Goal: Task Accomplishment & Management: Use online tool/utility

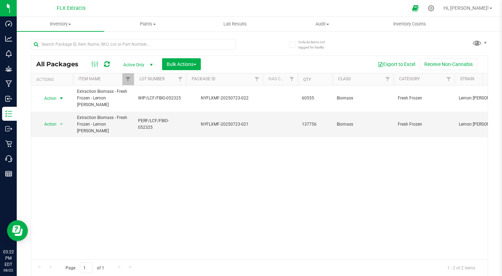
click at [49, 100] on span "Action" at bounding box center [47, 98] width 19 height 10
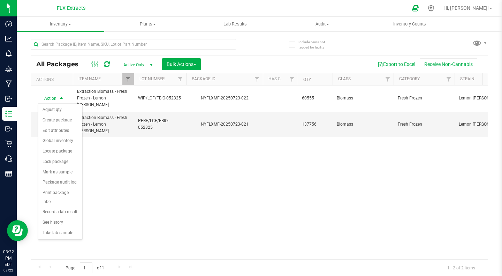
click at [151, 176] on div "Action Action Adjust qty Create package Edit attributes Global inventory Locate…" at bounding box center [259, 172] width 457 height 174
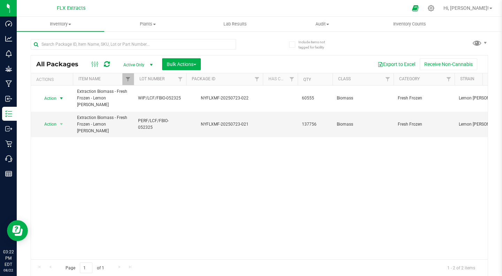
click at [55, 100] on span "Action" at bounding box center [47, 98] width 19 height 10
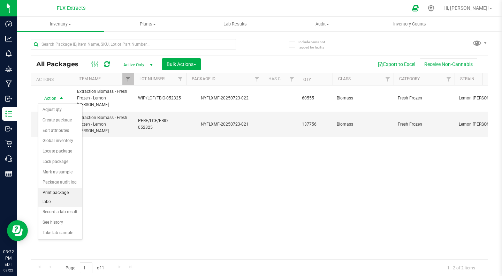
click at [67, 195] on li "Print package label" at bounding box center [60, 196] width 44 height 19
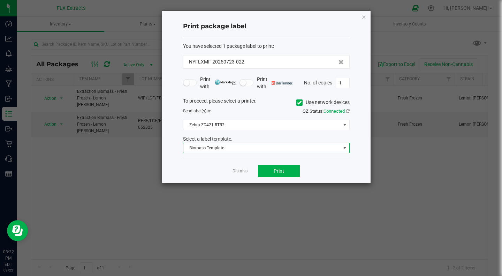
click at [283, 149] on span "Biomass Template" at bounding box center [261, 148] width 157 height 10
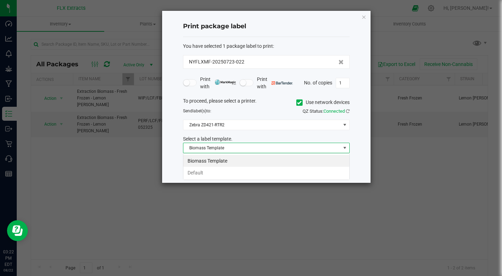
scroll to position [10, 167]
click at [283, 149] on span "Biomass Template" at bounding box center [261, 148] width 157 height 10
click at [359, 127] on div "Print package label You have selected 1 package label to print : NYFLXMF-202507…" at bounding box center [266, 97] width 208 height 172
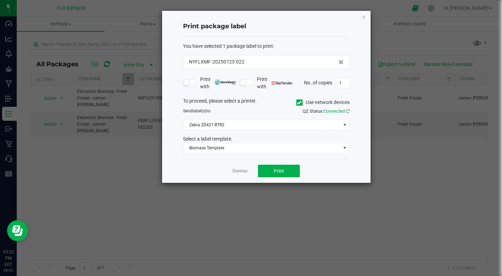
click at [280, 153] on div "You have selected 1 package label to print : NYFLXMF-20250723-022 Print with Pr…" at bounding box center [266, 98] width 167 height 122
click at [274, 149] on span "Biomass Template" at bounding box center [261, 148] width 157 height 10
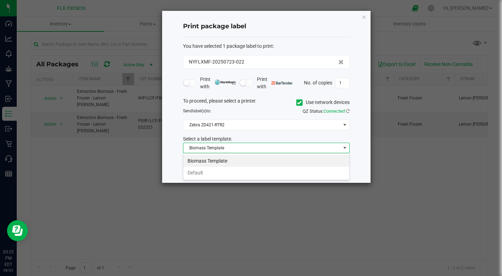
click at [266, 170] on li "Default" at bounding box center [266, 173] width 166 height 12
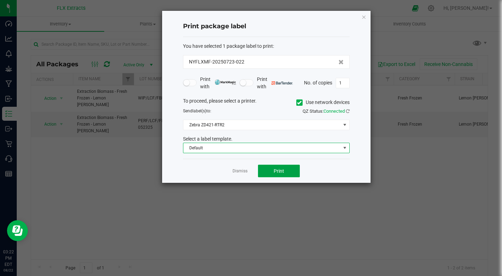
click at [276, 170] on span "Print" at bounding box center [279, 171] width 10 height 6
click at [284, 170] on span "Print" at bounding box center [279, 171] width 10 height 6
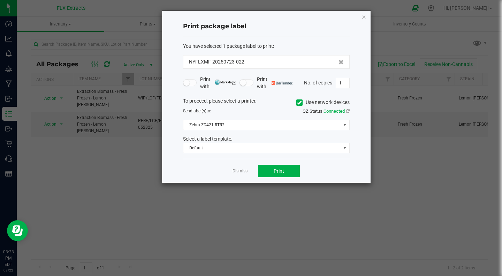
click at [363, 17] on icon "button" at bounding box center [363, 17] width 5 height 8
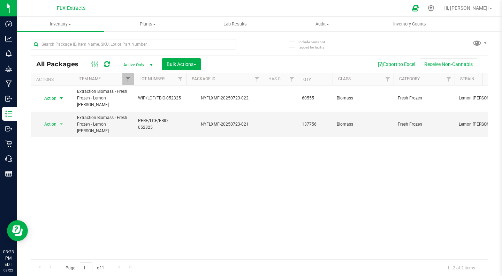
click at [478, 12] on div "Hi, [PERSON_NAME]!" at bounding box center [468, 8] width 54 height 12
click at [434, 10] on icon at bounding box center [431, 8] width 7 height 7
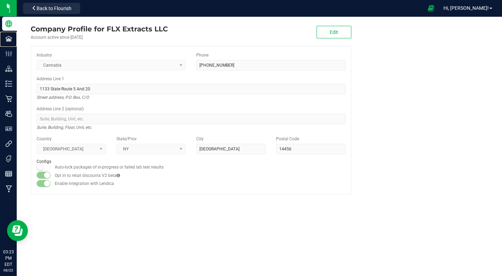
click at [0, 0] on p "Facilities" at bounding box center [0, 0] width 0 height 0
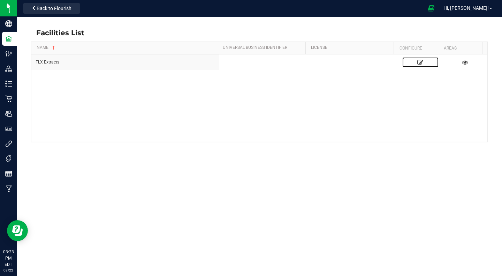
click at [417, 63] on icon at bounding box center [420, 62] width 6 height 5
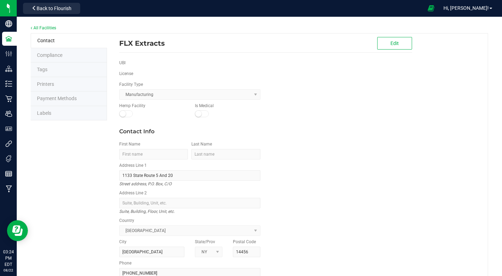
click at [53, 109] on li "Labels" at bounding box center [69, 113] width 76 height 15
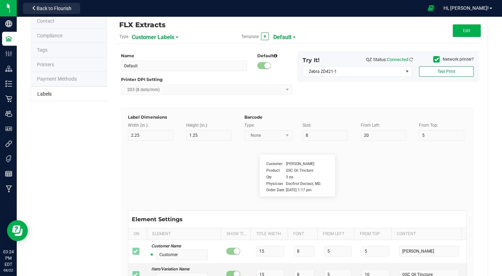
scroll to position [21, 0]
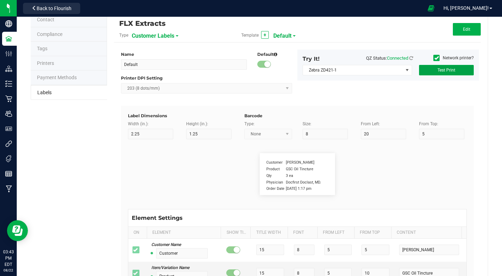
click at [439, 74] on button "Test Print" at bounding box center [446, 70] width 55 height 10
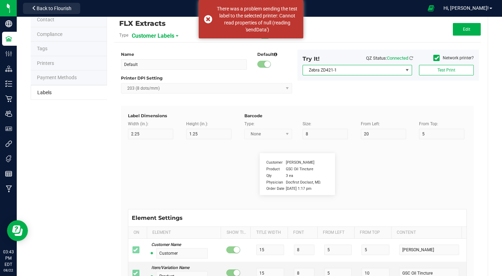
click at [356, 72] on span "Zebra ZD421-1" at bounding box center [353, 70] width 100 height 10
click at [346, 92] on li "Zebra ZD421-RTR2" at bounding box center [353, 95] width 107 height 12
click at [442, 70] on span "Test Print" at bounding box center [446, 70] width 18 height 5
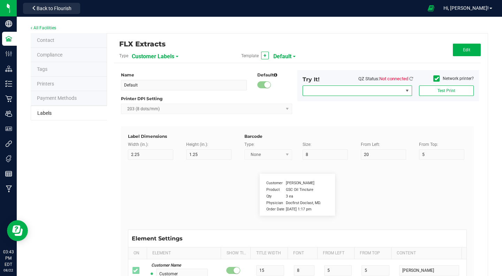
click at [387, 87] on span "NO DATA FOUND" at bounding box center [353, 91] width 100 height 10
click at [411, 110] on div "Name Default Default Printer DPI Setting 203 (8 dots/mm) Try It! QZ Status: Not…" at bounding box center [297, 98] width 363 height 56
click at [404, 110] on div "Name Default Default Printer DPI Setting 203 (8 dots/mm) Try It! QZ Status: Not…" at bounding box center [297, 98] width 363 height 56
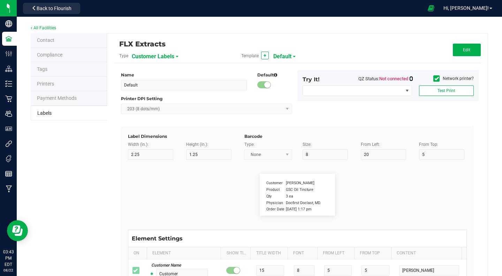
click at [409, 78] on icon at bounding box center [411, 78] width 4 height 5
click at [384, 90] on span "NO DATA FOUND" at bounding box center [353, 91] width 100 height 10
click at [376, 95] on span "NO DATA FOUND" at bounding box center [353, 91] width 100 height 10
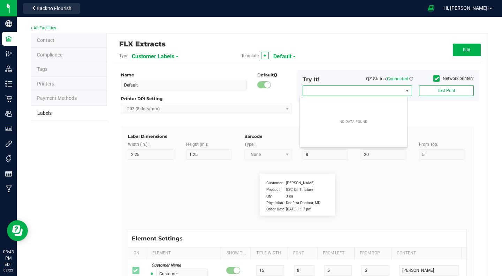
click at [376, 95] on span "NO DATA FOUND" at bounding box center [353, 91] width 100 height 10
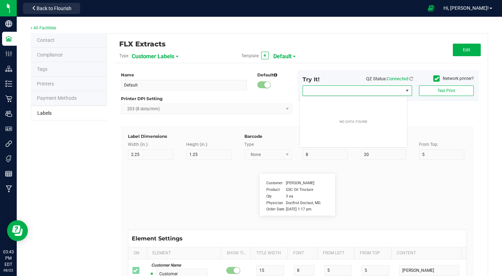
click at [376, 95] on span "NO DATA FOUND" at bounding box center [353, 91] width 100 height 10
click at [421, 90] on button "Test Print" at bounding box center [446, 90] width 55 height 10
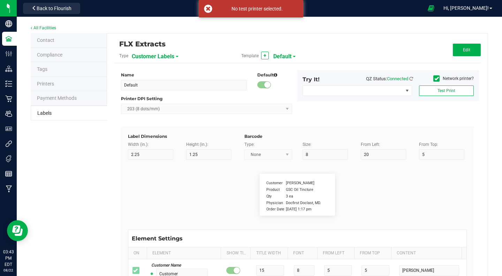
click at [371, 82] on div "Try It! QZ Status: Connected" at bounding box center [357, 80] width 121 height 10
click at [371, 84] on div "Try It! QZ Status: Connected" at bounding box center [357, 80] width 121 height 10
click at [374, 90] on span "NO DATA FOUND" at bounding box center [353, 91] width 100 height 10
click at [480, 10] on span "Hi, [PERSON_NAME]!" at bounding box center [465, 8] width 45 height 6
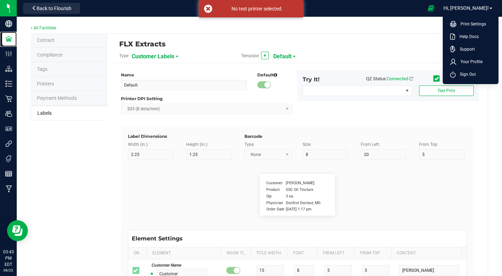
click at [0, 0] on p "Facilities" at bounding box center [0, 0] width 0 height 0
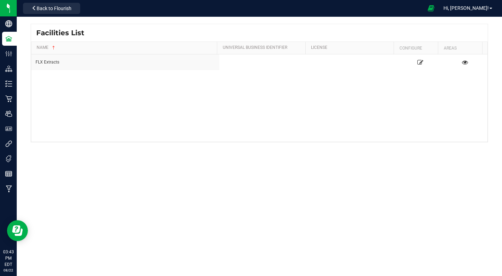
click at [76, 63] on div "FLX Extracts" at bounding box center [125, 62] width 179 height 7
click at [421, 58] on link at bounding box center [420, 62] width 36 height 10
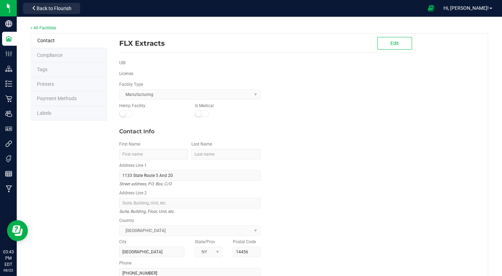
click at [59, 85] on li "Printers" at bounding box center [69, 84] width 76 height 15
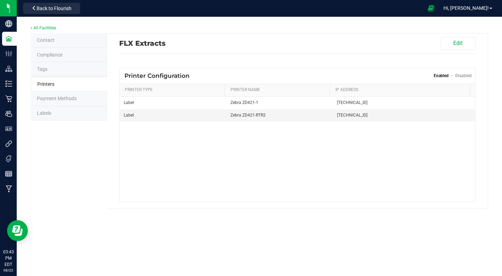
click at [333, 119] on td "[TECHNICAL_ID]" at bounding box center [404, 115] width 142 height 12
click at [311, 118] on span "Zebra ZD421-RTR2" at bounding box center [279, 115] width 98 height 7
click at [0, 0] on p "Inventory" at bounding box center [0, 0] width 0 height 0
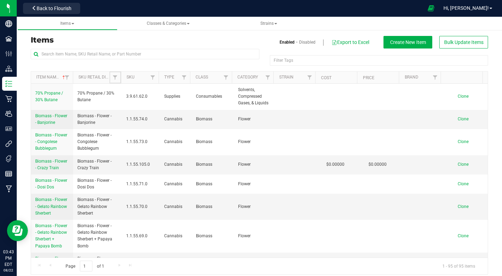
click at [114, 78] on span "Filter" at bounding box center [115, 78] width 6 height 6
click at [145, 96] on input "text" at bounding box center [149, 92] width 72 height 10
type input "LEMON"
type input "lemon"
click at [174, 111] on button "Clear" at bounding box center [167, 111] width 33 height 15
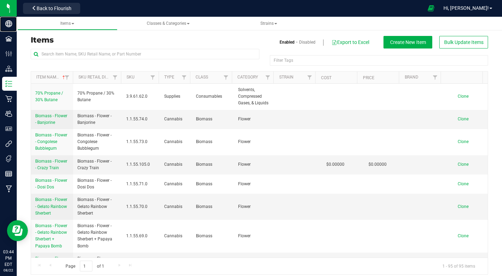
click at [0, 0] on p "Company" at bounding box center [0, 0] width 0 height 0
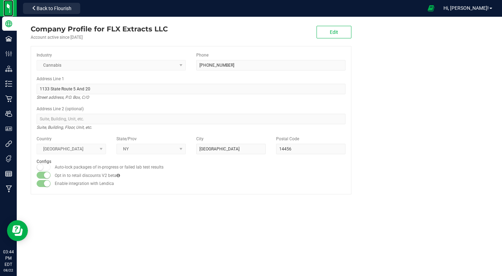
click at [0, 0] on img at bounding box center [0, 0] width 0 height 0
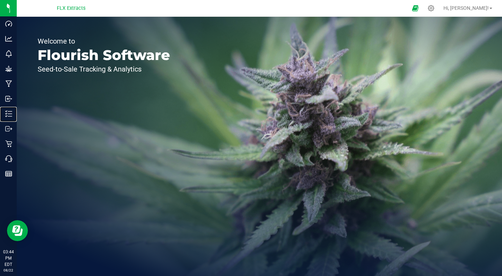
click at [17, 118] on div "Inventory" at bounding box center [9, 114] width 15 height 14
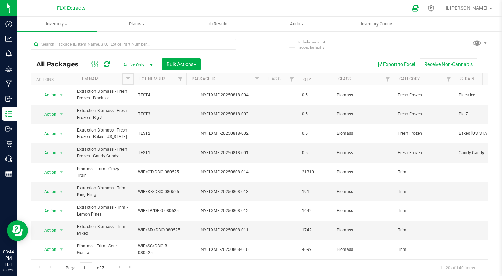
click at [130, 77] on span "Filter" at bounding box center [128, 79] width 6 height 6
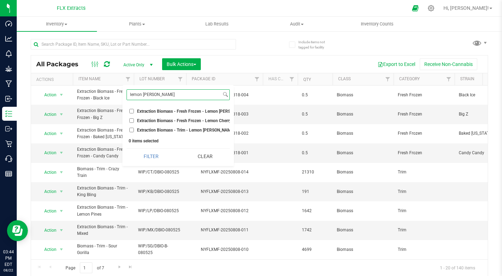
type input "lemon [PERSON_NAME]"
click at [131, 112] on input "Extraction Biomass - Fresh Frozen - Lemon [PERSON_NAME]" at bounding box center [131, 111] width 5 height 5
checkbox input "true"
click at [133, 121] on input "Extraction Biomass - Fresh Frozen - Lemon Cherry Pops" at bounding box center [131, 120] width 5 height 5
checkbox input "true"
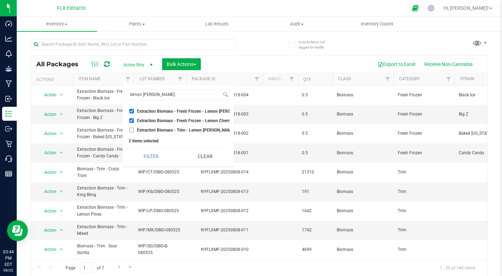
click at [160, 163] on button "Filter" at bounding box center [151, 155] width 49 height 15
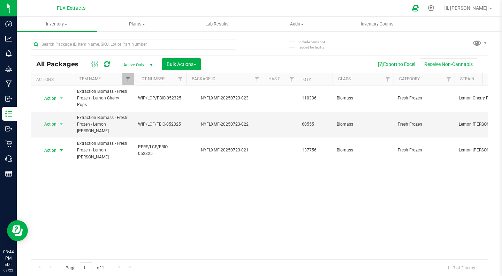
click at [49, 145] on span "Action" at bounding box center [47, 150] width 19 height 10
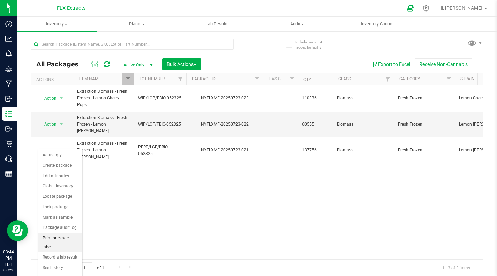
click at [69, 238] on li "Print package label" at bounding box center [60, 242] width 44 height 19
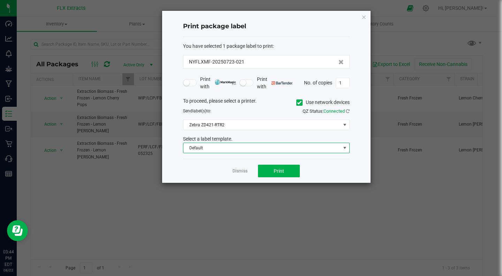
click at [301, 152] on span "Default" at bounding box center [261, 148] width 157 height 10
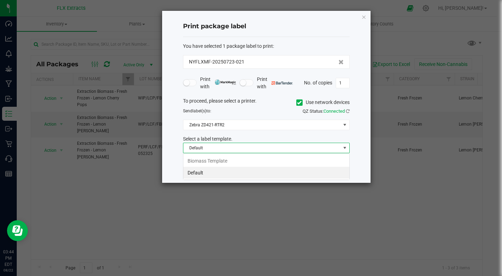
scroll to position [10, 167]
click at [272, 163] on li "Biomass Template" at bounding box center [266, 161] width 166 height 12
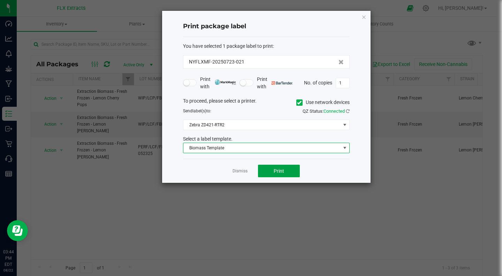
click at [279, 169] on span "Print" at bounding box center [279, 171] width 10 height 6
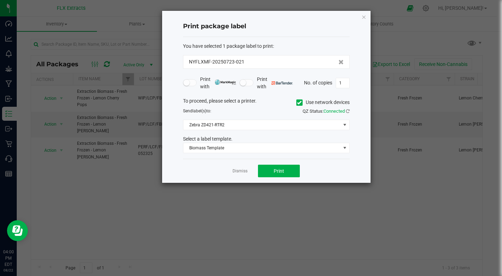
click at [345, 85] on input "1" at bounding box center [342, 83] width 13 height 10
type input "10"
click at [283, 171] on span "Print" at bounding box center [279, 171] width 10 height 6
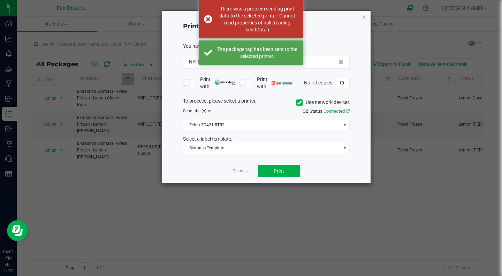
click at [362, 18] on icon "button" at bounding box center [363, 17] width 5 height 8
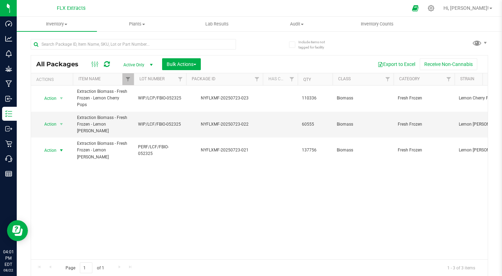
click at [63, 147] on span "select" at bounding box center [62, 150] width 6 height 6
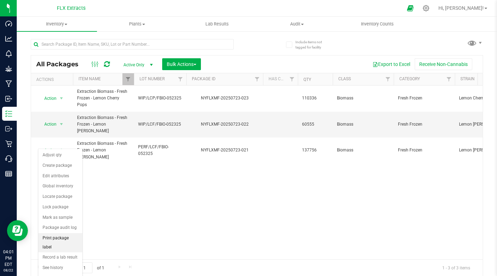
click at [59, 238] on li "Print package label" at bounding box center [60, 242] width 44 height 19
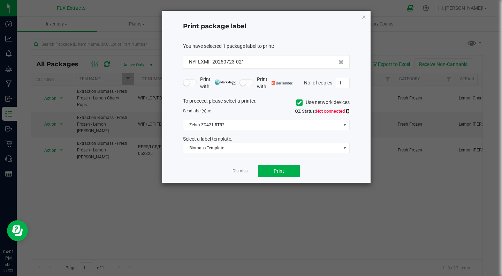
click at [347, 111] on icon at bounding box center [348, 111] width 4 height 5
click at [343, 84] on input "1" at bounding box center [342, 83] width 13 height 10
type input "10"
click at [281, 174] on button "Print" at bounding box center [279, 170] width 42 height 13
click at [239, 168] on link "Dismiss" at bounding box center [239, 171] width 15 height 6
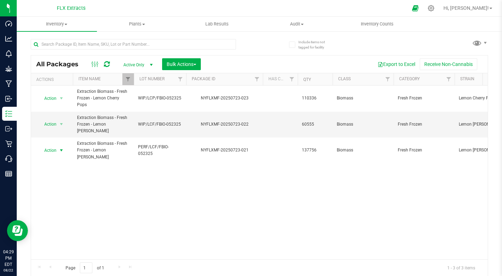
click at [179, 217] on div "Action Action Adjust qty Create package Edit attributes Global inventory Locate…" at bounding box center [259, 172] width 457 height 174
click at [128, 76] on span "Filter" at bounding box center [128, 79] width 6 height 6
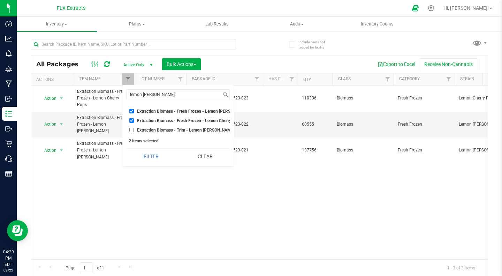
click at [199, 158] on button "Clear" at bounding box center [205, 155] width 49 height 15
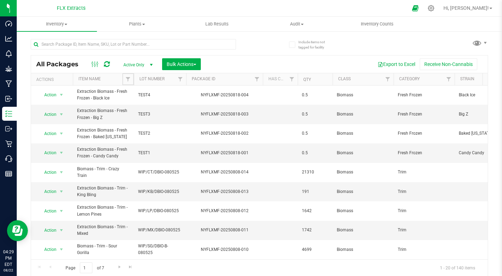
click at [128, 80] on span "Filter" at bounding box center [128, 79] width 6 height 6
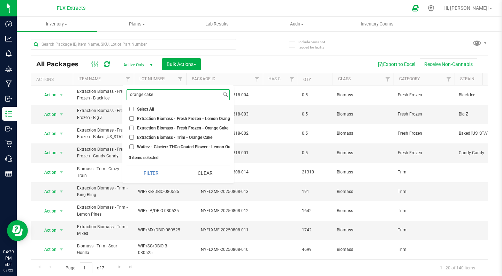
type input "orange cake"
click at [127, 165] on button "Filter" at bounding box center [151, 172] width 49 height 15
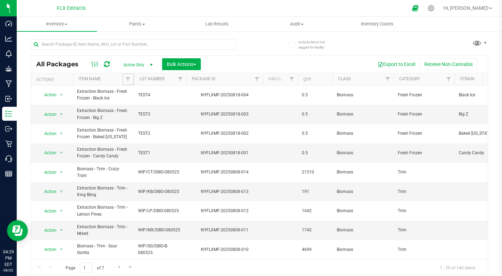
click at [128, 80] on span "Filter" at bounding box center [128, 79] width 6 height 6
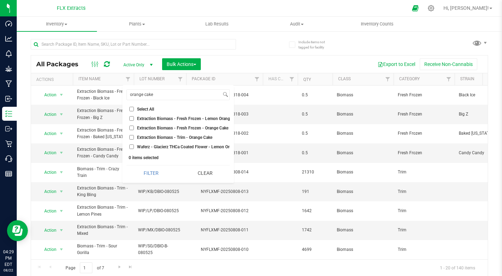
click at [132, 128] on input "Extraction Biomass - Fresh Frozen - Orange Cake" at bounding box center [131, 127] width 5 height 5
checkbox input "true"
click at [146, 175] on button "Filter" at bounding box center [151, 172] width 49 height 15
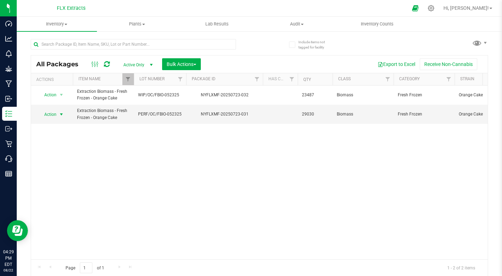
click at [58, 113] on span "select" at bounding box center [61, 114] width 9 height 10
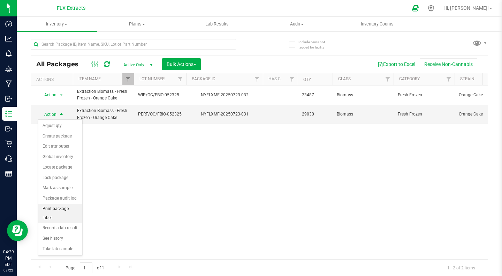
click at [70, 210] on li "Print package label" at bounding box center [60, 213] width 44 height 19
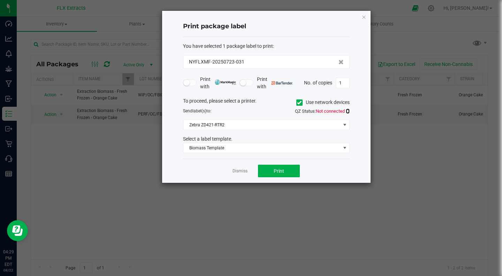
click at [349, 109] on icon at bounding box center [348, 111] width 4 height 5
click at [346, 85] on input "1" at bounding box center [342, 83] width 13 height 10
type input "3"
click at [276, 172] on span "Print" at bounding box center [279, 171] width 10 height 6
click at [235, 173] on link "Dismiss" at bounding box center [239, 171] width 15 height 6
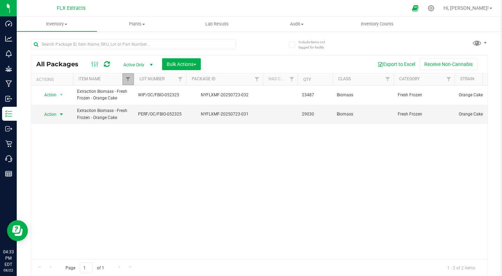
click at [128, 78] on span "Filter" at bounding box center [128, 79] width 6 height 6
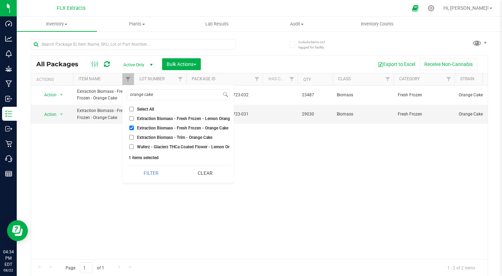
click at [204, 177] on button "Clear" at bounding box center [205, 172] width 49 height 15
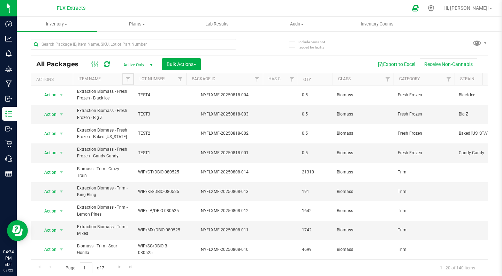
click at [129, 76] on link "Filter" at bounding box center [128, 79] width 12 height 12
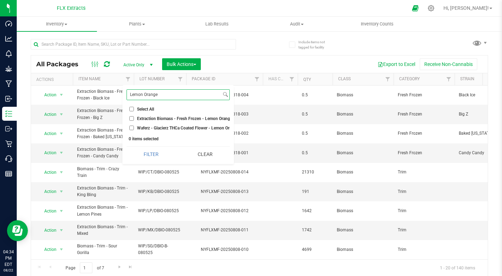
type input "Lemon Orange"
click at [131, 118] on input "Extraction Biomass - Fresh Frozen - Lemon Orange Cake" at bounding box center [131, 118] width 5 height 5
checkbox input "true"
click at [156, 155] on button "Filter" at bounding box center [151, 153] width 49 height 15
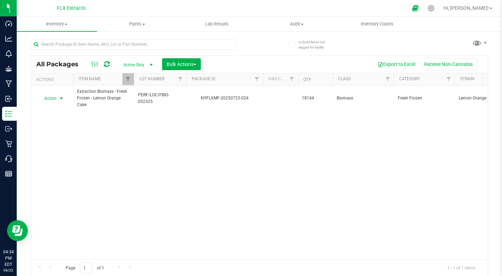
click at [59, 97] on span "select" at bounding box center [62, 98] width 6 height 6
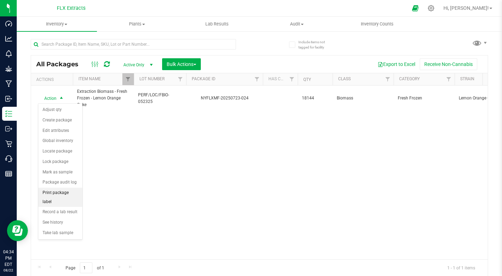
click at [67, 190] on li "Print package label" at bounding box center [60, 196] width 44 height 19
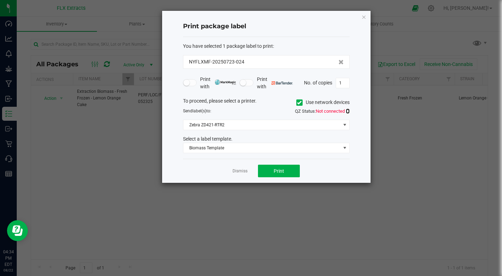
click at [346, 109] on icon at bounding box center [348, 111] width 4 height 5
click at [346, 86] on input "1" at bounding box center [342, 83] width 13 height 10
type input "3"
click at [274, 170] on span "Print" at bounding box center [279, 171] width 10 height 6
click at [239, 169] on link "Dismiss" at bounding box center [239, 171] width 15 height 6
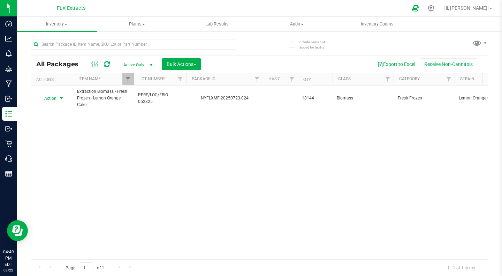
click at [133, 175] on div "Action Action Adjust qty Create package Edit attributes Global inventory Locate…" at bounding box center [259, 172] width 457 height 174
click at [128, 80] on span "Filter" at bounding box center [128, 79] width 6 height 6
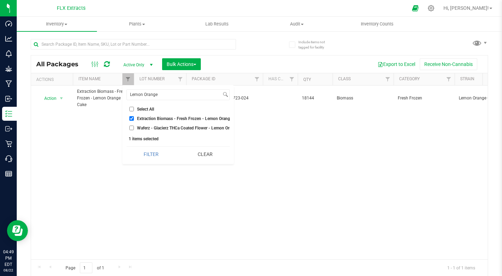
click at [195, 158] on button "Clear" at bounding box center [205, 153] width 49 height 15
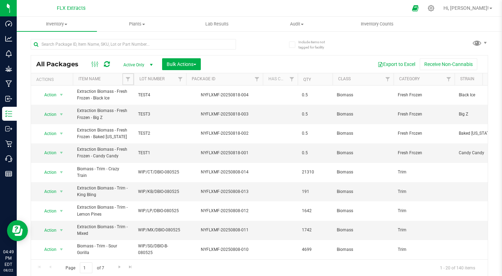
click at [126, 83] on link "Filter" at bounding box center [128, 79] width 12 height 12
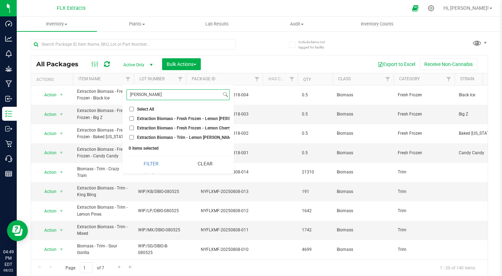
type input "[PERSON_NAME]"
click at [132, 121] on input "Extraction Biomass - Fresh Frozen - Lemon [PERSON_NAME]" at bounding box center [131, 118] width 5 height 5
checkbox input "true"
click at [139, 170] on button "Filter" at bounding box center [151, 163] width 49 height 15
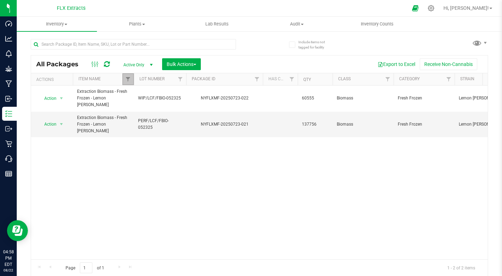
click at [131, 75] on link "Filter" at bounding box center [128, 79] width 12 height 12
click at [179, 192] on div "Action Action Adjust qty Create package Edit attributes Global inventory Locate…" at bounding box center [259, 172] width 457 height 174
